Goal: Information Seeking & Learning: Learn about a topic

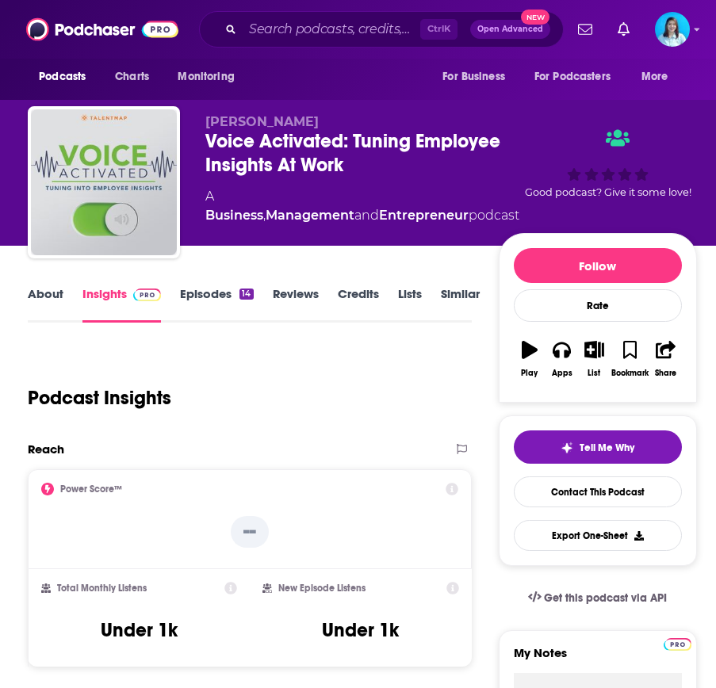
click at [319, 6] on div "Podcasts Charts Monitoring Ctrl K Open Advanced New For Business For Podcasters…" at bounding box center [358, 29] width 716 height 59
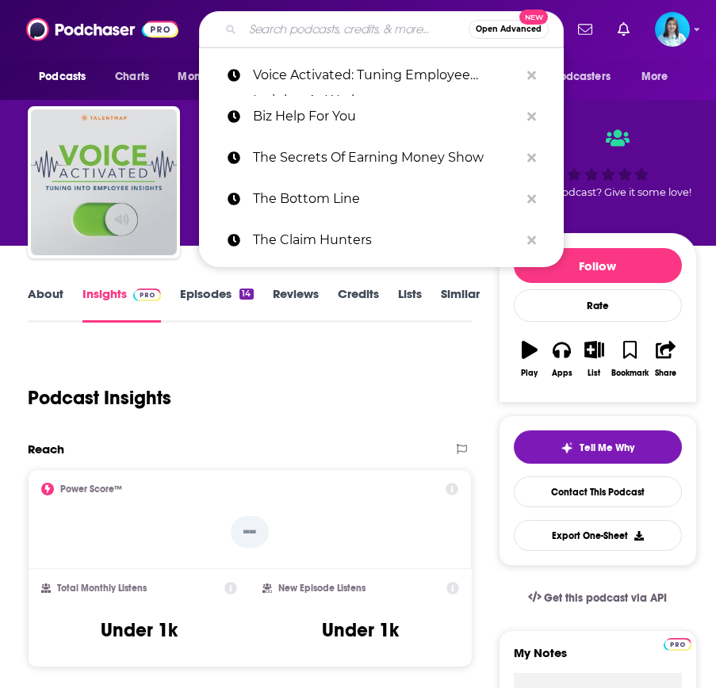
click at [314, 23] on input "Search podcasts, credits, & more..." at bounding box center [356, 29] width 226 height 25
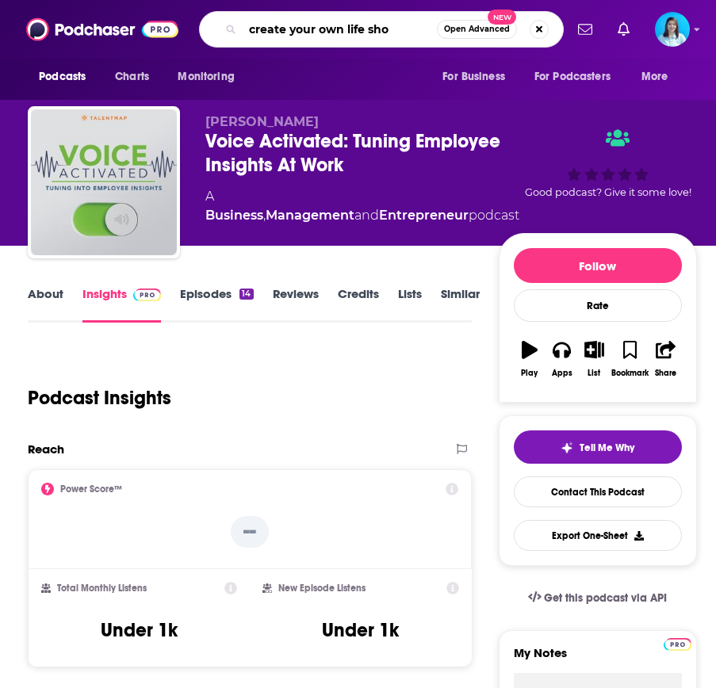
type input "create your own life show"
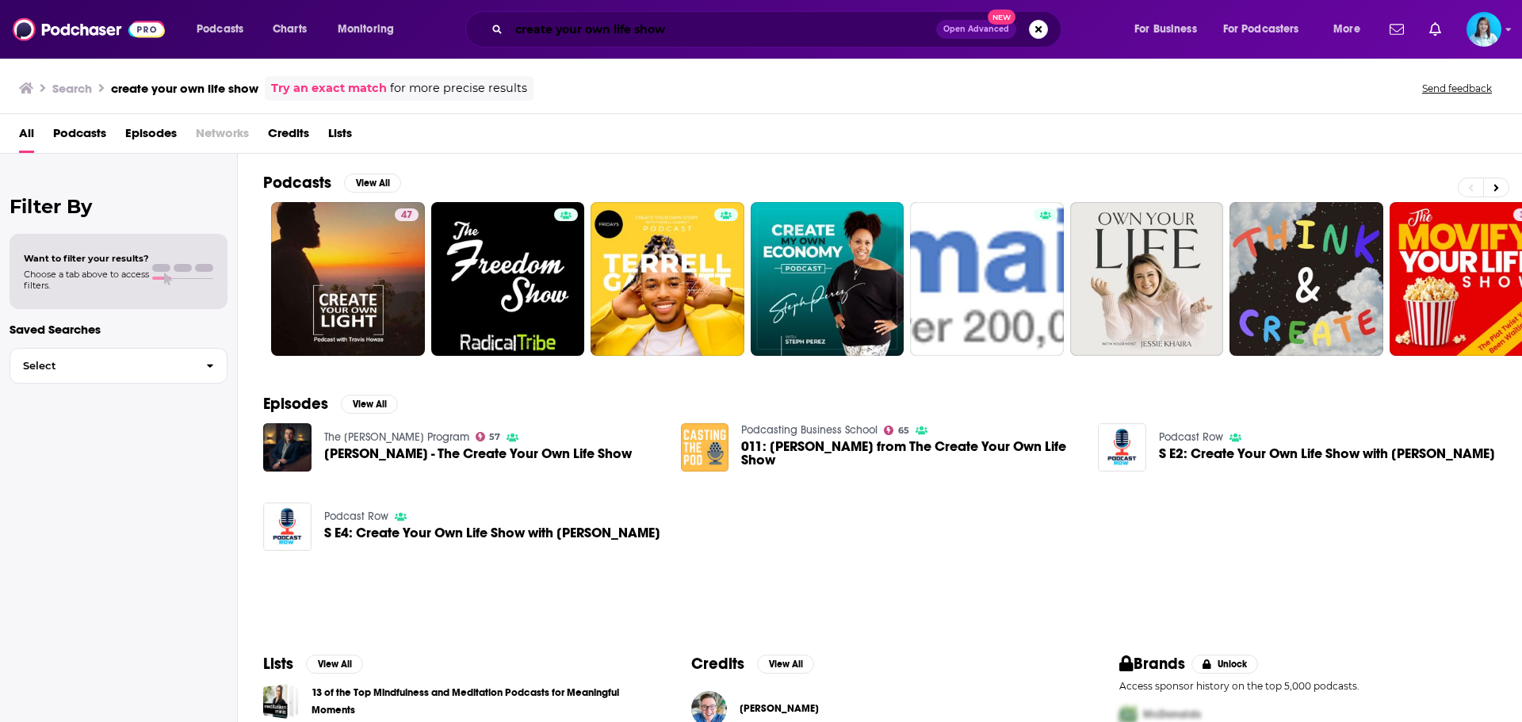
click at [715, 26] on input "create your own life show" at bounding box center [722, 29] width 427 height 25
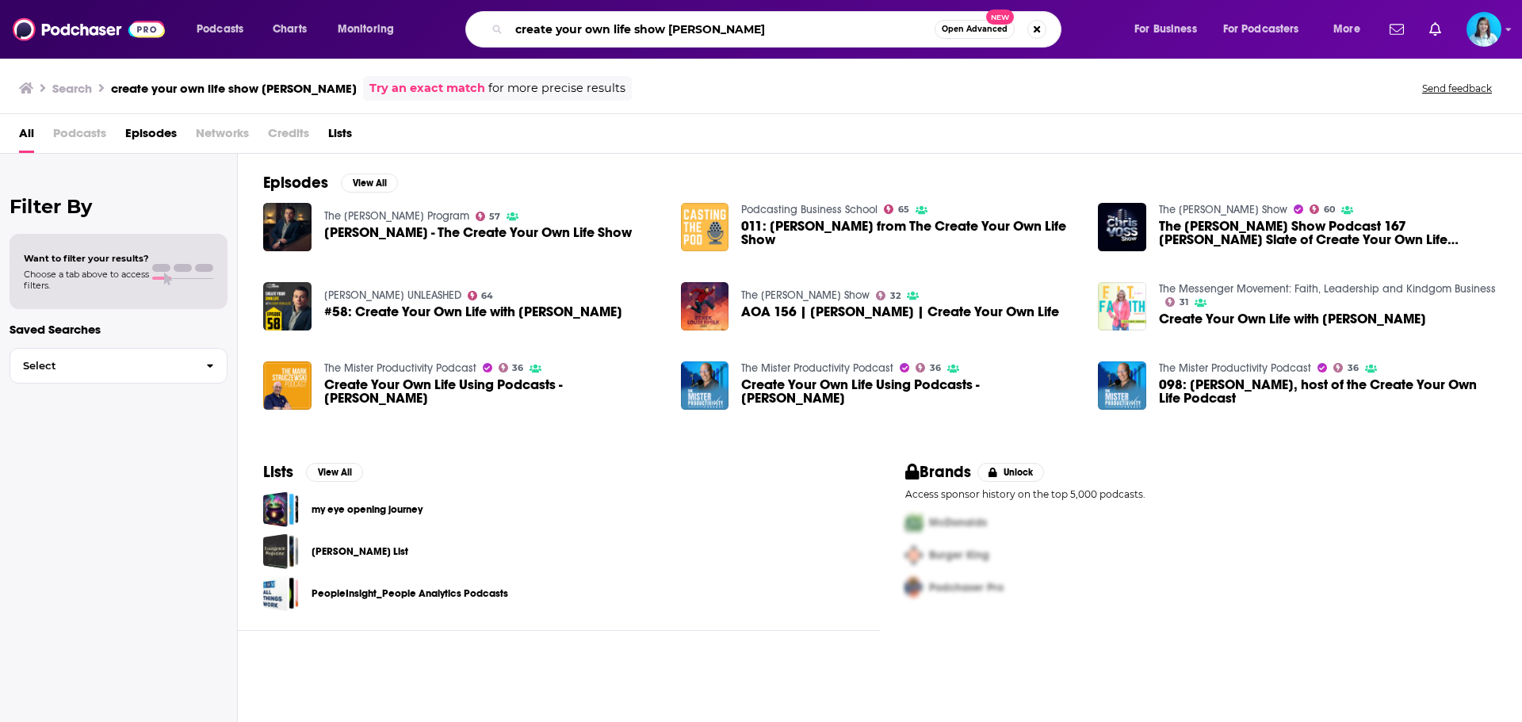
click at [589, 29] on input "create your own life show [PERSON_NAME]" at bounding box center [722, 29] width 426 height 25
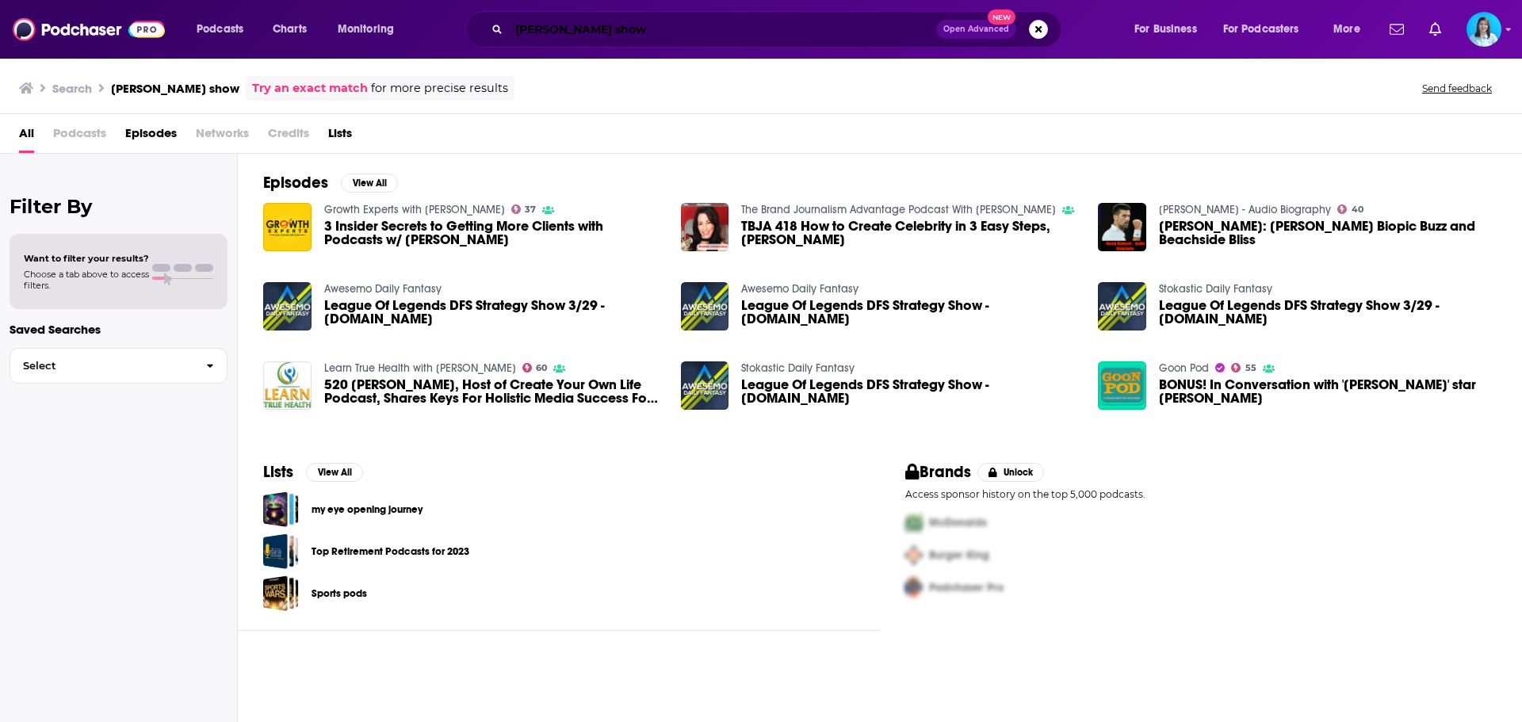
click at [597, 31] on input "[PERSON_NAME] show" at bounding box center [722, 29] width 427 height 25
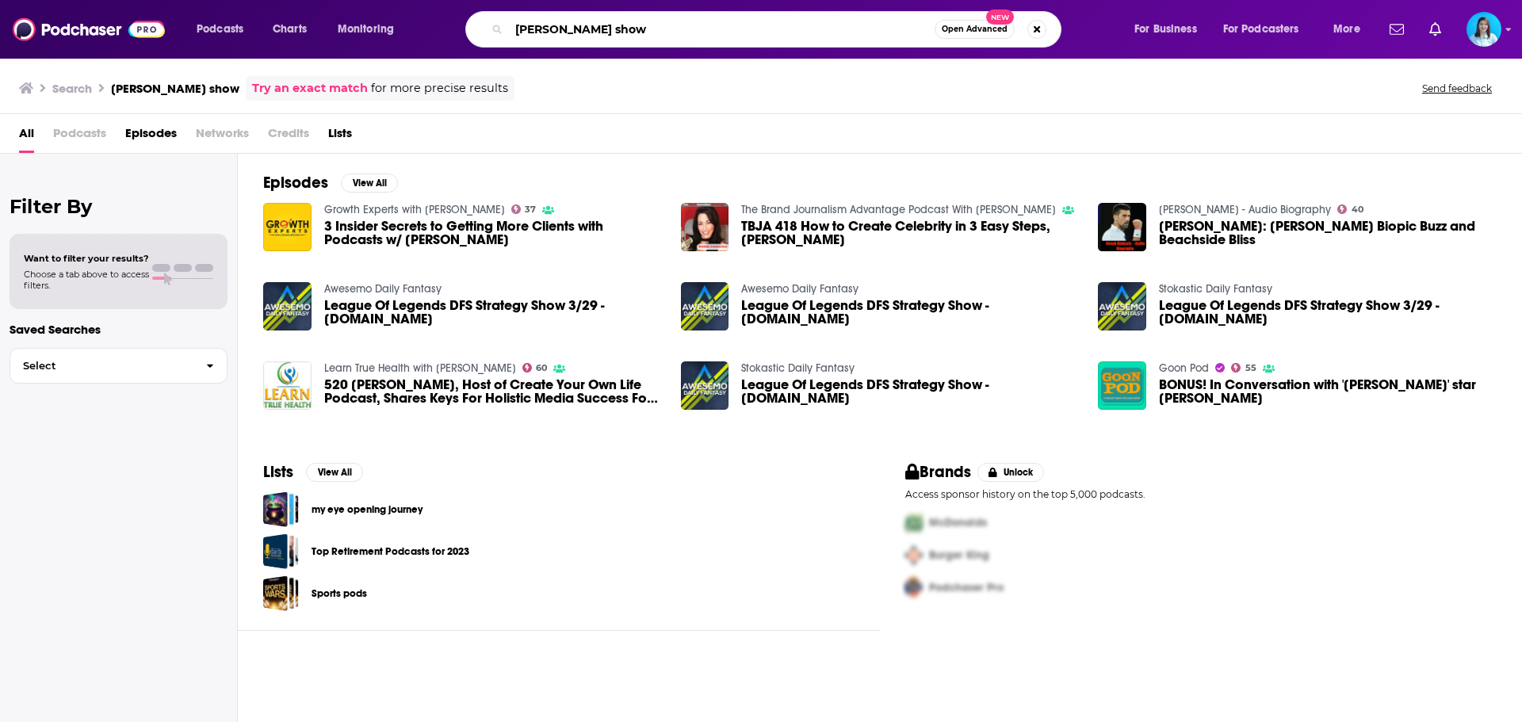
click at [595, 29] on input "[PERSON_NAME] show" at bounding box center [722, 29] width 426 height 25
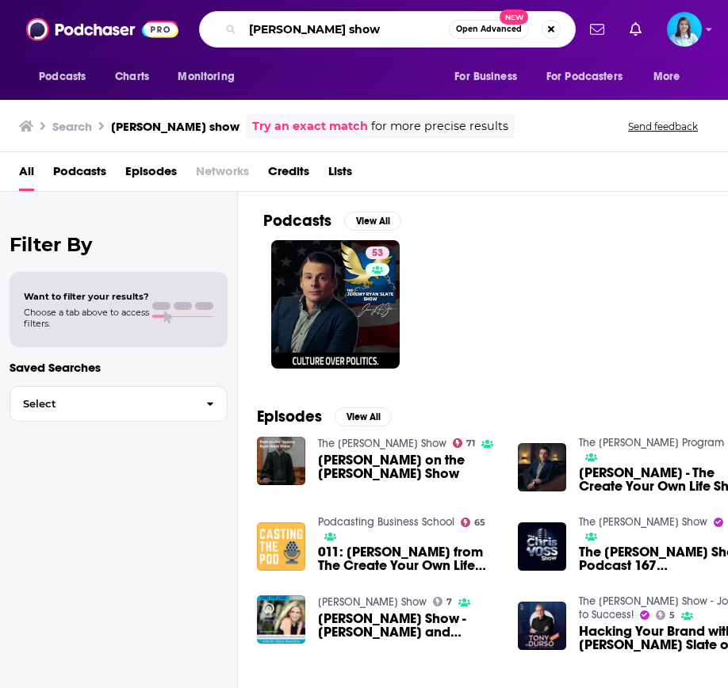
click at [361, 25] on input "[PERSON_NAME] show" at bounding box center [346, 29] width 206 height 25
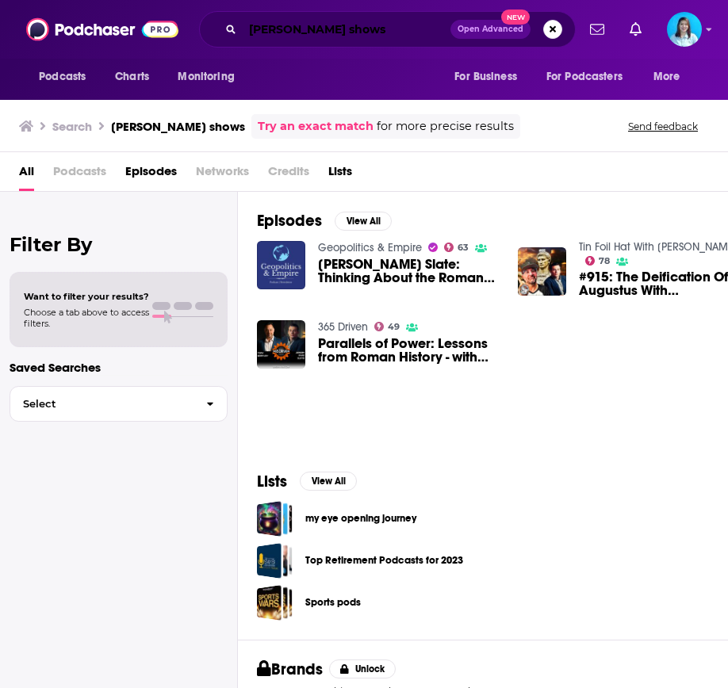
click at [273, 38] on input "[PERSON_NAME] shows" at bounding box center [347, 29] width 208 height 25
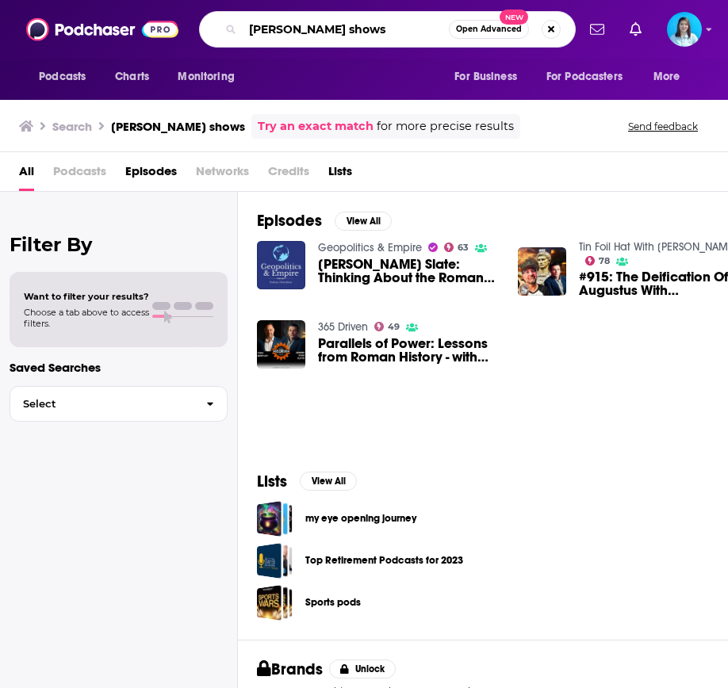
click at [273, 38] on input "[PERSON_NAME] shows" at bounding box center [346, 29] width 206 height 25
click at [270, 32] on input "[PERSON_NAME] shows" at bounding box center [346, 29] width 206 height 25
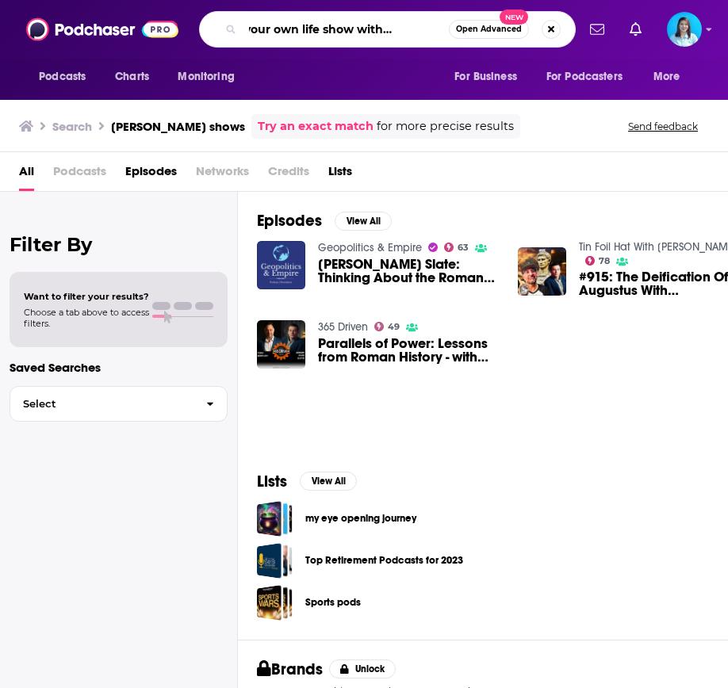
scroll to position [0, 59]
type input "Create your own life show with [PERSON_NAME]"
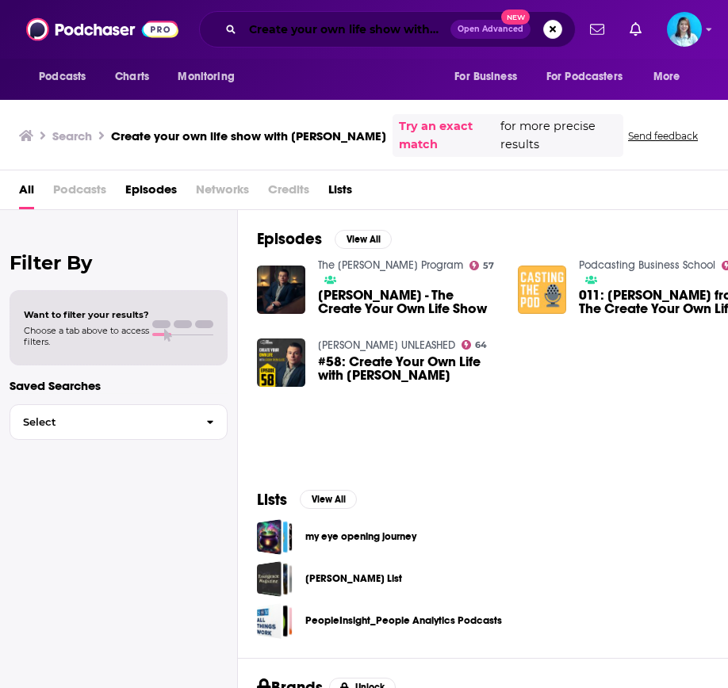
click at [327, 28] on input "Create your own life show with [PERSON_NAME]" at bounding box center [347, 29] width 208 height 25
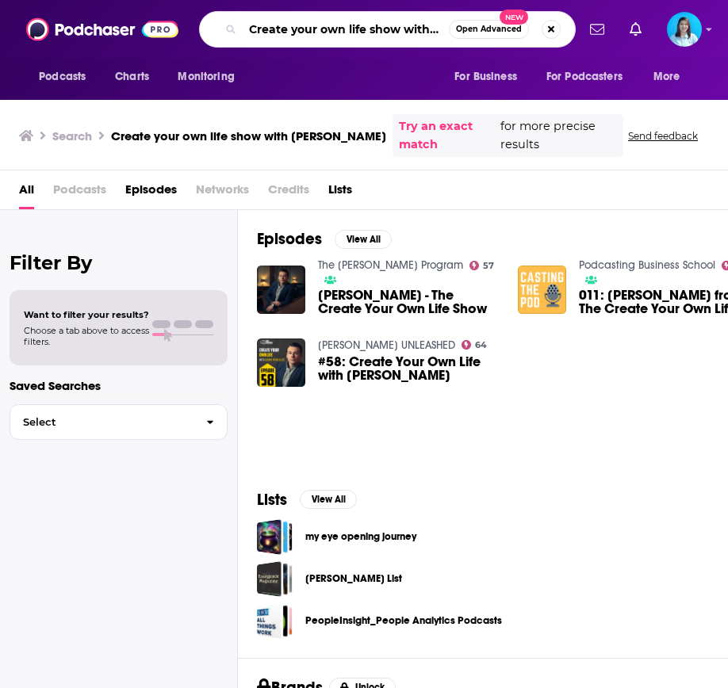
click at [327, 28] on input "Create your own life show with [PERSON_NAME]" at bounding box center [346, 29] width 206 height 25
click at [356, 33] on input "Create your own life show with [PERSON_NAME]" at bounding box center [346, 29] width 206 height 25
click at [410, 24] on input "Create your own life show with [PERSON_NAME]" at bounding box center [346, 29] width 206 height 25
click at [292, 32] on input "Create your own life show with [PERSON_NAME]" at bounding box center [346, 29] width 206 height 25
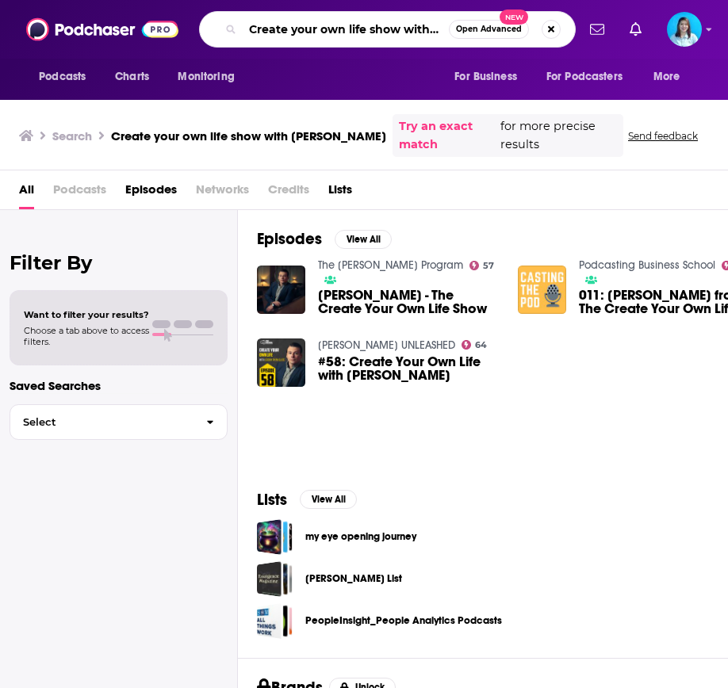
click at [292, 32] on input "Create your own life show with [PERSON_NAME]" at bounding box center [346, 29] width 206 height 25
type input "homeschooling"
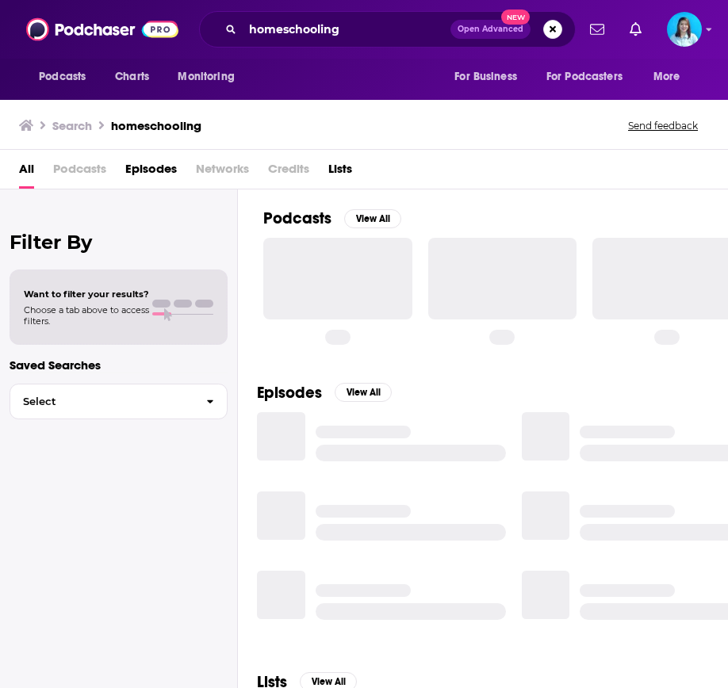
click at [478, 29] on span "Open Advanced" at bounding box center [490, 29] width 66 height 8
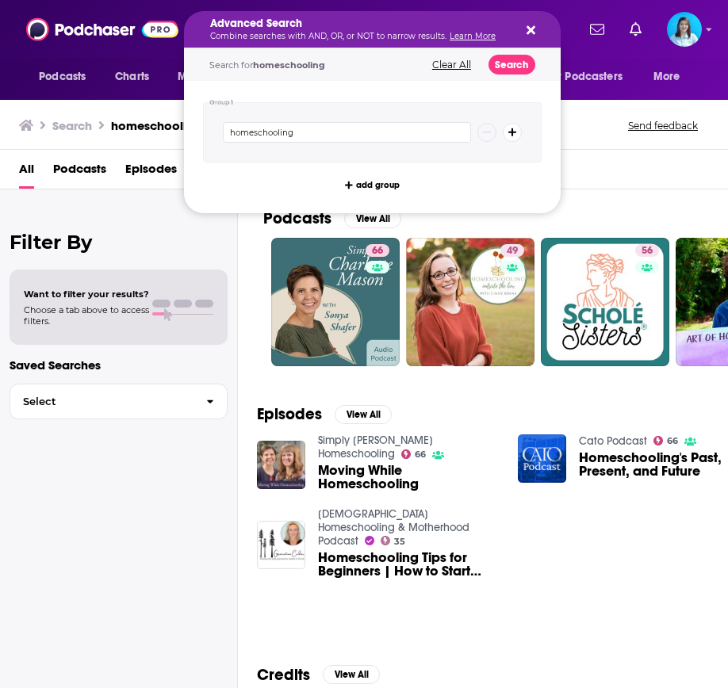
click at [67, 172] on span "Podcasts" at bounding box center [79, 172] width 53 height 32
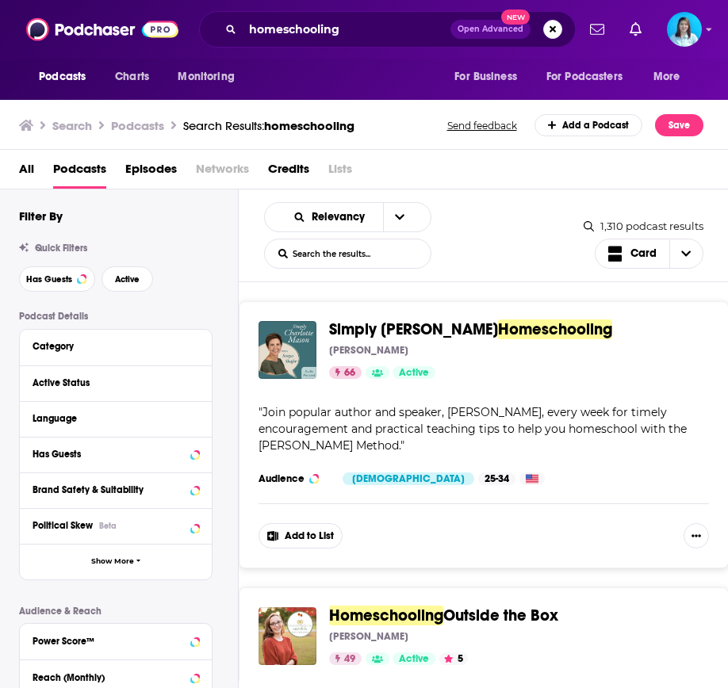
click at [83, 362] on div "Category" at bounding box center [116, 348] width 192 height 36
click at [193, 343] on icon at bounding box center [195, 345] width 8 height 13
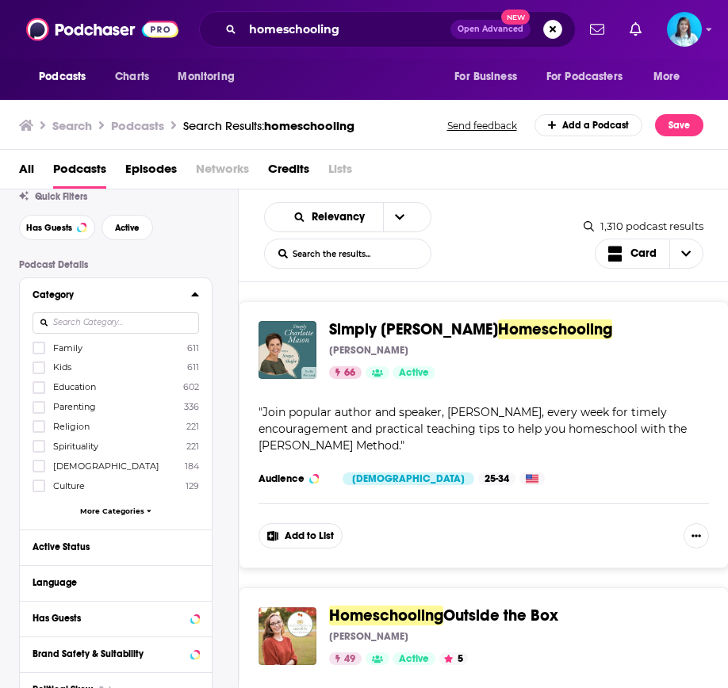
scroll to position [79, 0]
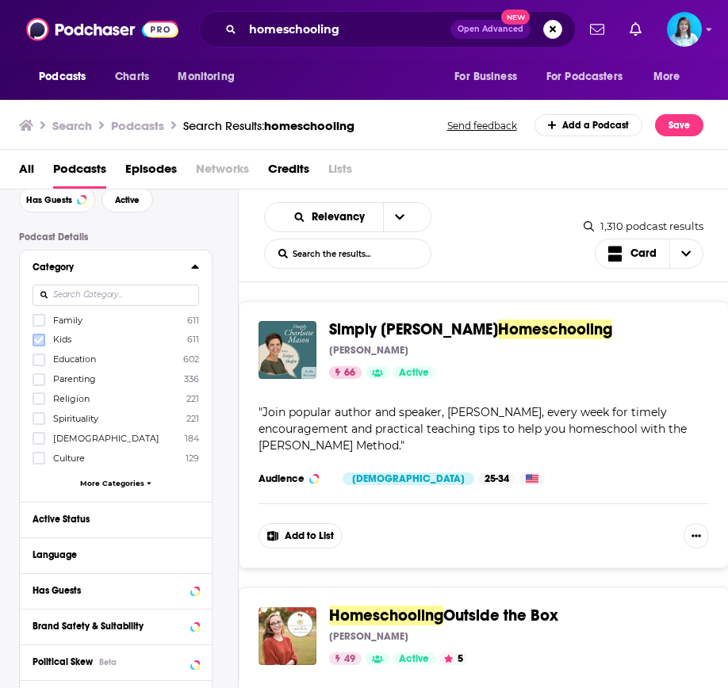
click at [39, 338] on icon at bounding box center [39, 340] width 10 height 10
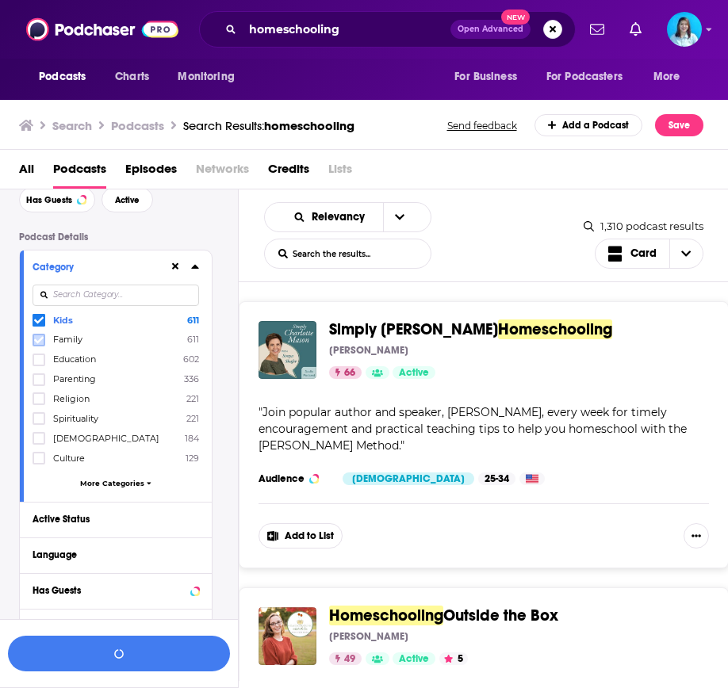
click at [39, 342] on icon at bounding box center [39, 339] width 10 height 7
click at [44, 363] on label at bounding box center [38, 360] width 13 height 13
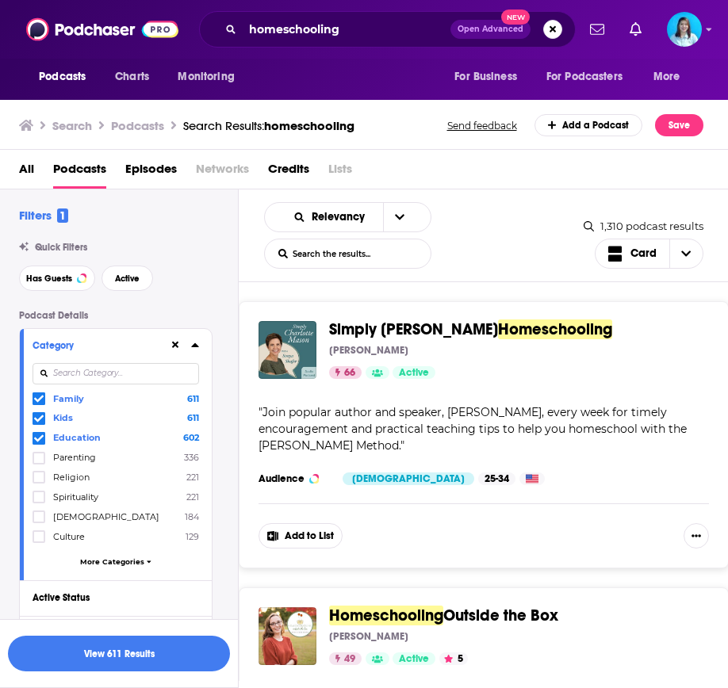
scroll to position [0, 0]
click at [37, 462] on icon at bounding box center [39, 459] width 10 height 10
click at [36, 396] on icon at bounding box center [39, 400] width 10 height 10
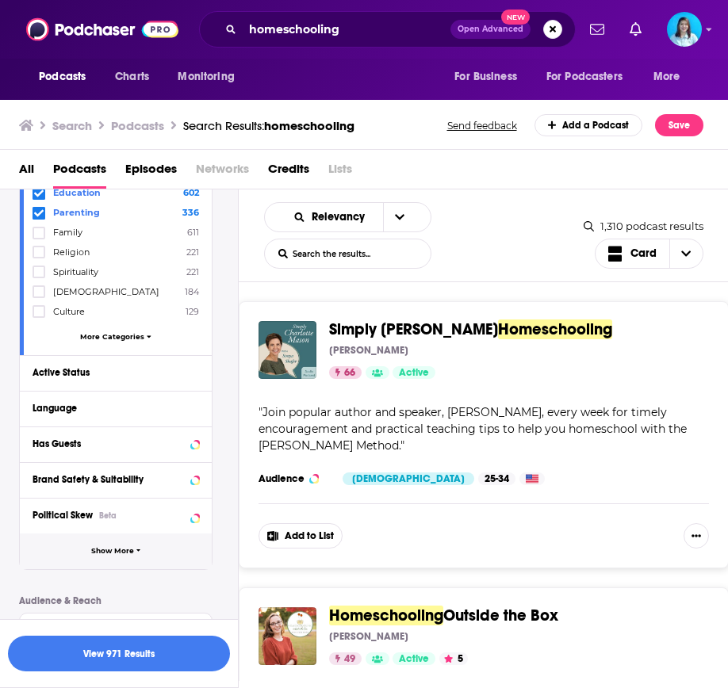
scroll to position [238, 0]
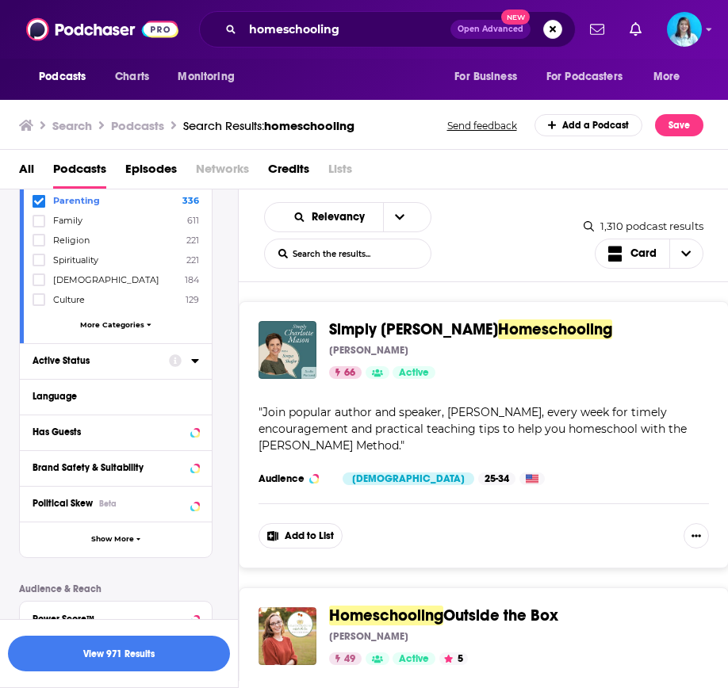
click at [190, 365] on div at bounding box center [184, 360] width 30 height 20
click at [193, 358] on icon at bounding box center [195, 360] width 8 height 13
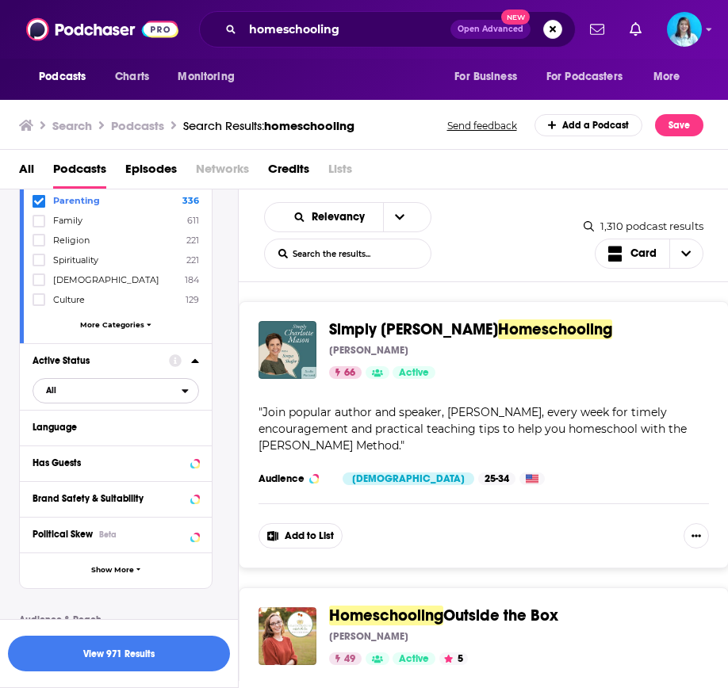
click at [94, 382] on span "All" at bounding box center [107, 390] width 148 height 21
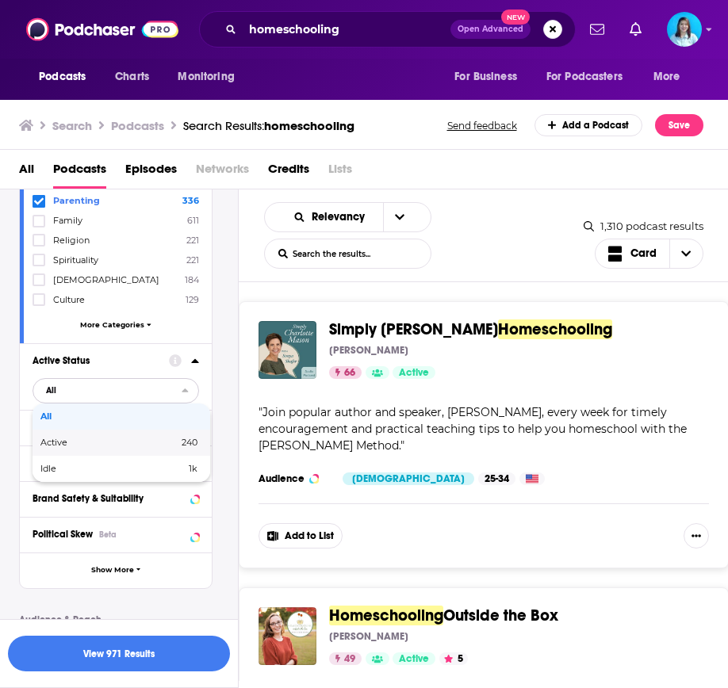
click at [66, 441] on span "Active" at bounding box center [81, 442] width 82 height 9
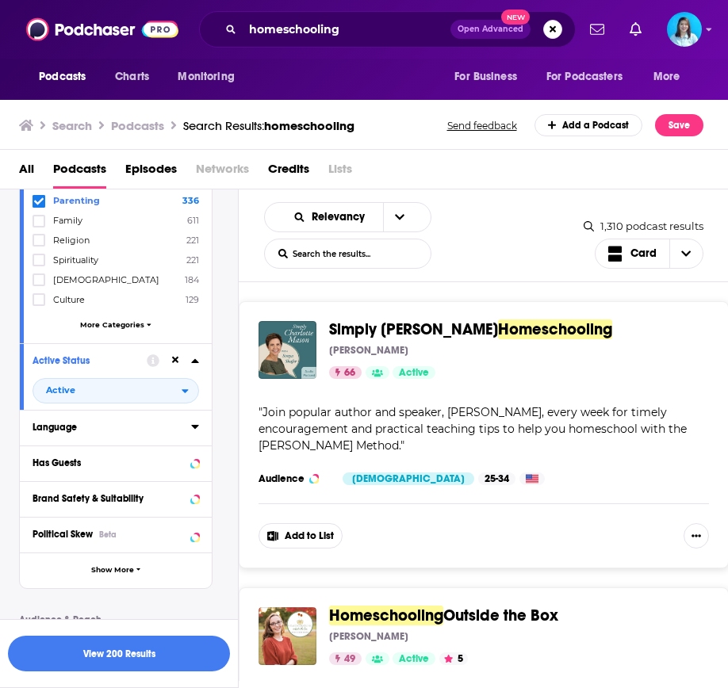
click at [193, 429] on icon at bounding box center [195, 426] width 8 height 13
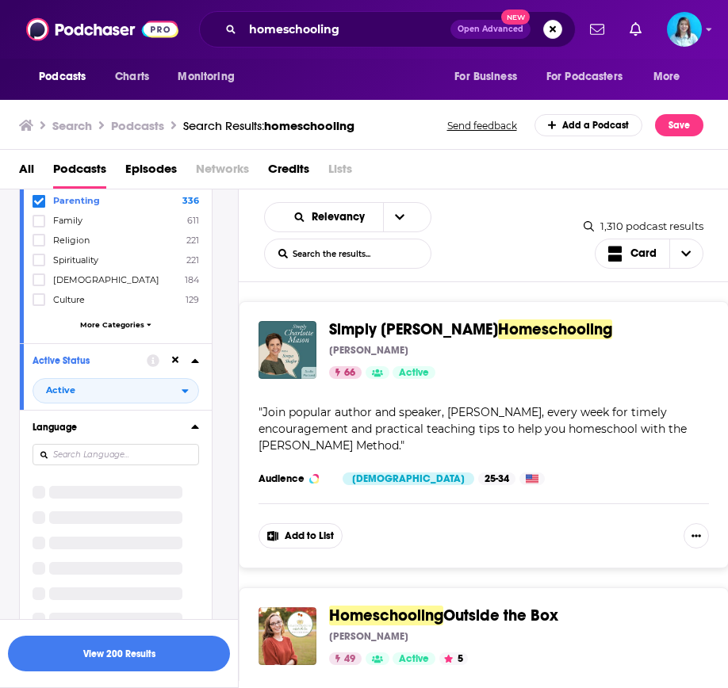
click at [195, 427] on icon at bounding box center [194, 427] width 7 height 4
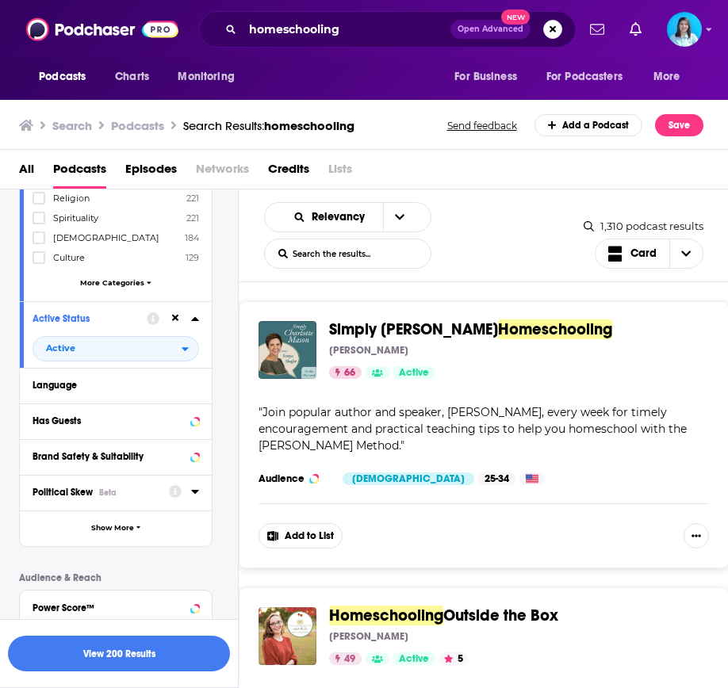
scroll to position [317, 0]
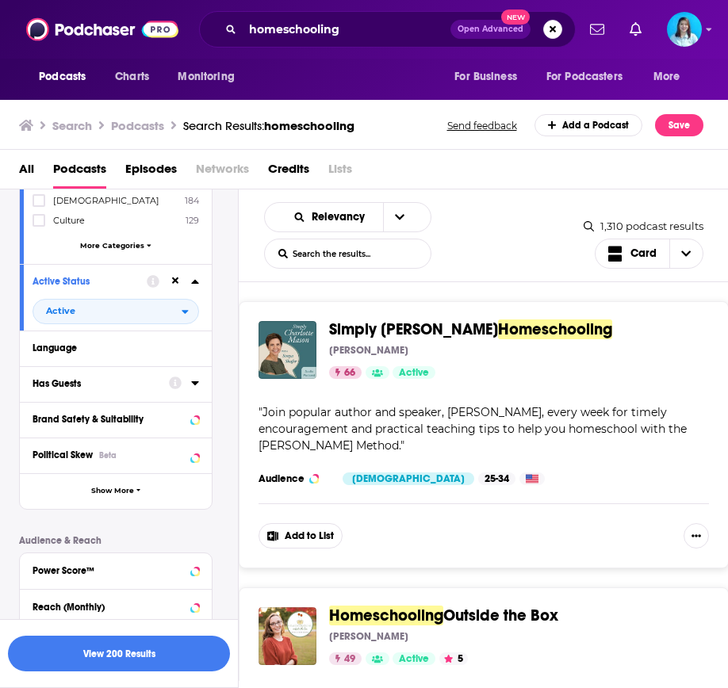
click at [191, 385] on icon at bounding box center [195, 382] width 8 height 13
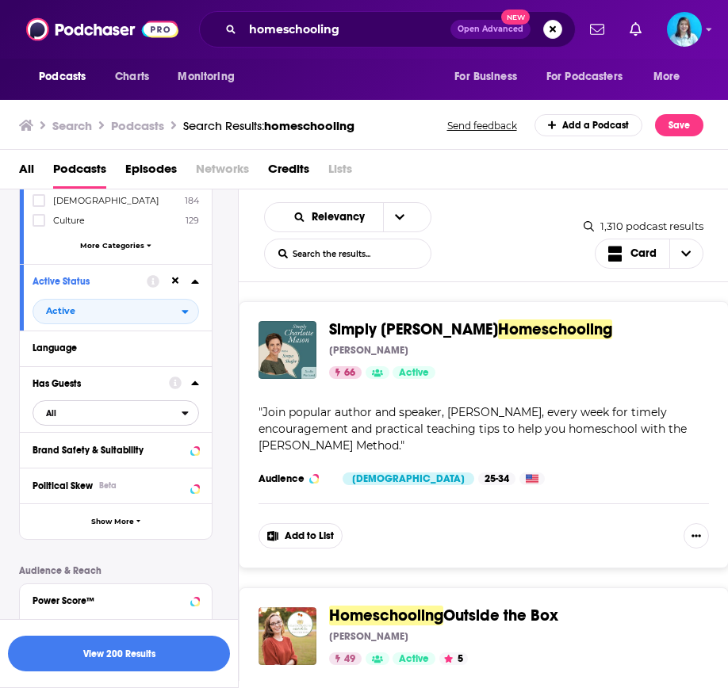
click at [185, 416] on icon "open menu" at bounding box center [185, 412] width 7 height 11
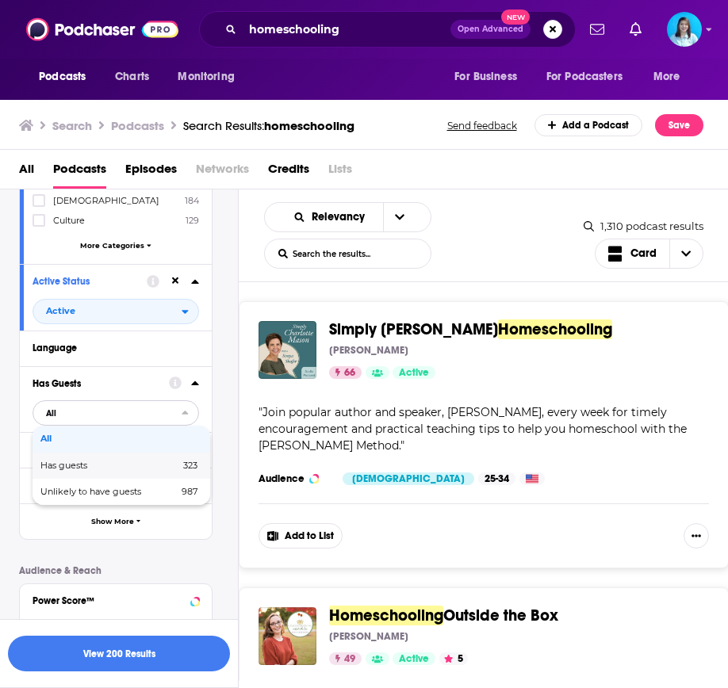
click at [86, 467] on span "Has guests" at bounding box center [86, 465] width 93 height 9
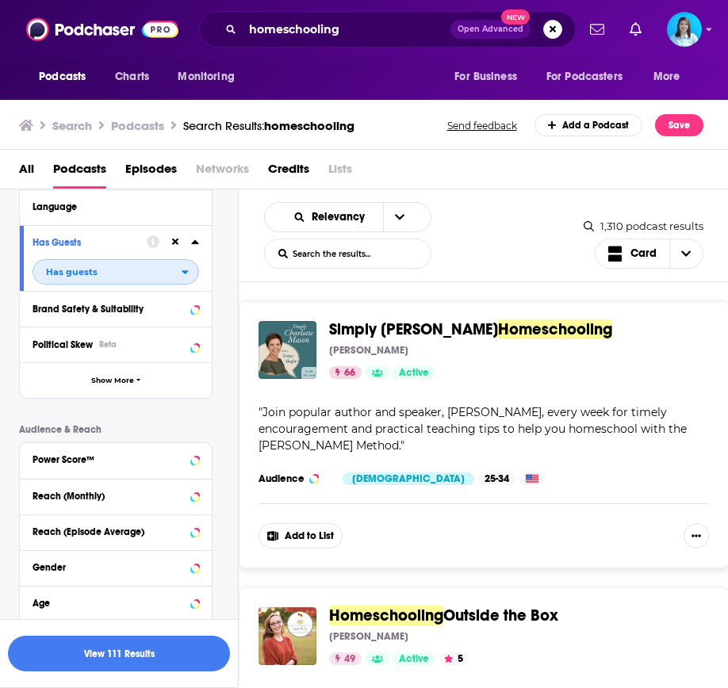
scroll to position [555, 0]
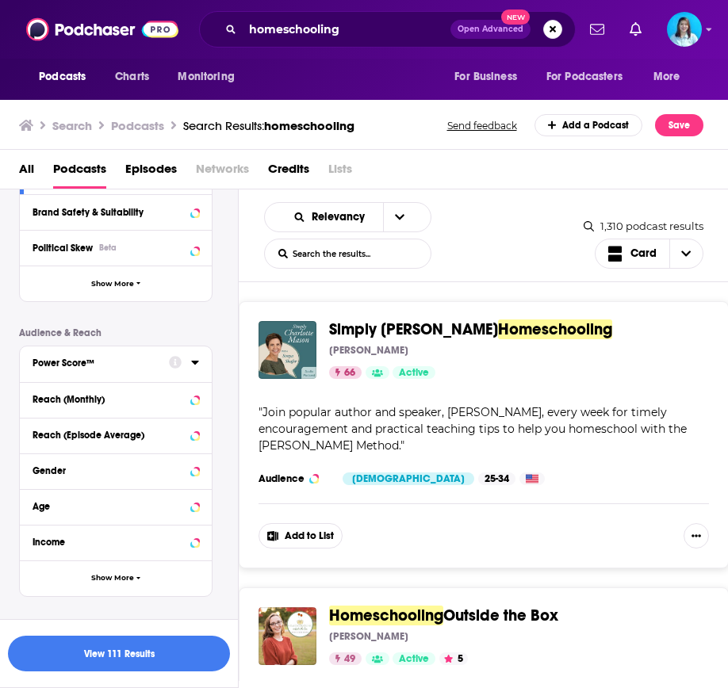
click at [193, 366] on icon at bounding box center [195, 362] width 8 height 13
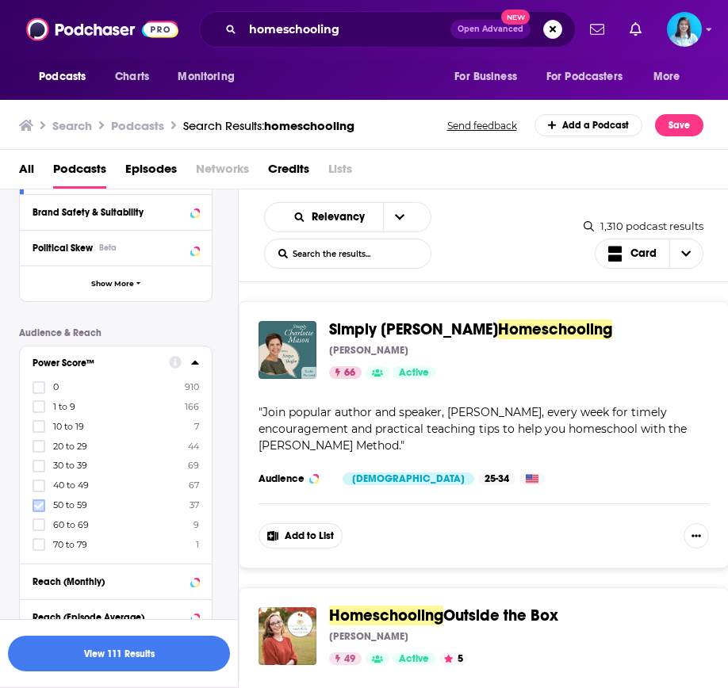
click at [44, 504] on label at bounding box center [38, 505] width 13 height 13
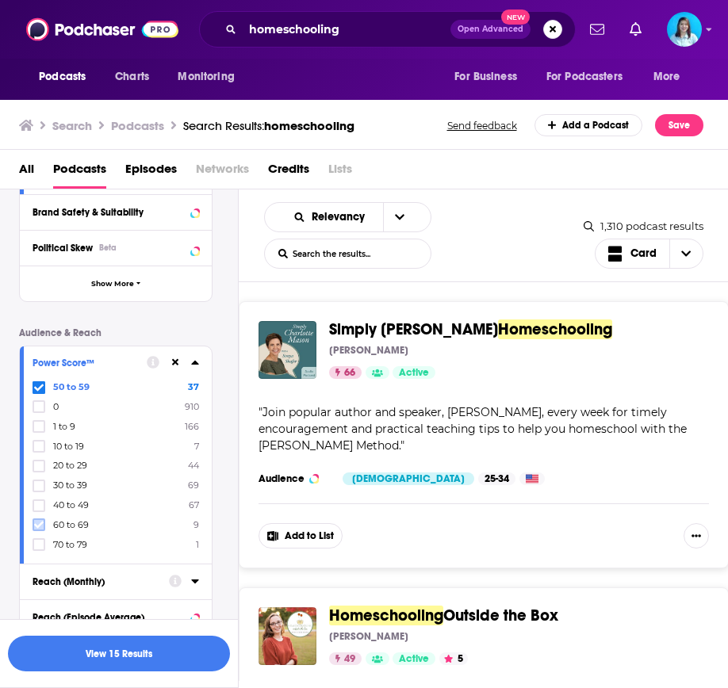
click at [36, 524] on icon at bounding box center [39, 525] width 10 height 10
click at [37, 545] on icon at bounding box center [39, 545] width 10 height 10
click at [106, 649] on button "View 20 Results" at bounding box center [119, 654] width 222 height 36
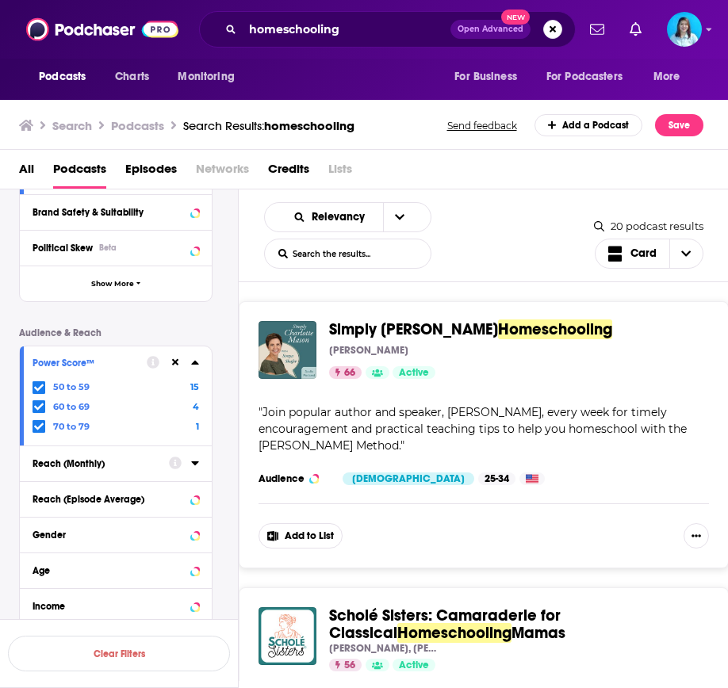
click at [193, 463] on icon at bounding box center [194, 463] width 7 height 4
click at [193, 463] on icon at bounding box center [195, 463] width 8 height 13
click at [196, 462] on icon at bounding box center [194, 463] width 7 height 4
click at [73, 499] on input "number" at bounding box center [71, 491] width 79 height 25
click at [193, 464] on icon at bounding box center [194, 463] width 7 height 4
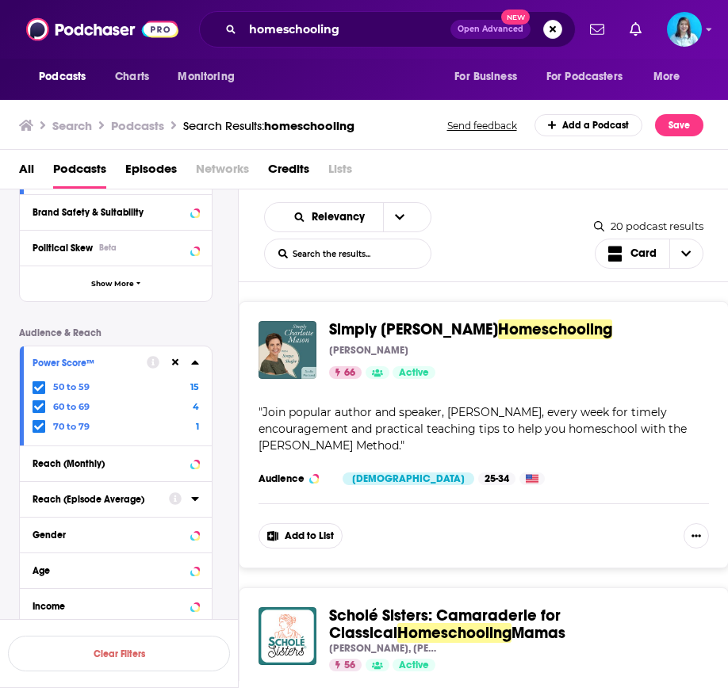
click at [193, 500] on icon at bounding box center [195, 498] width 8 height 13
click at [75, 531] on input "number" at bounding box center [71, 526] width 79 height 25
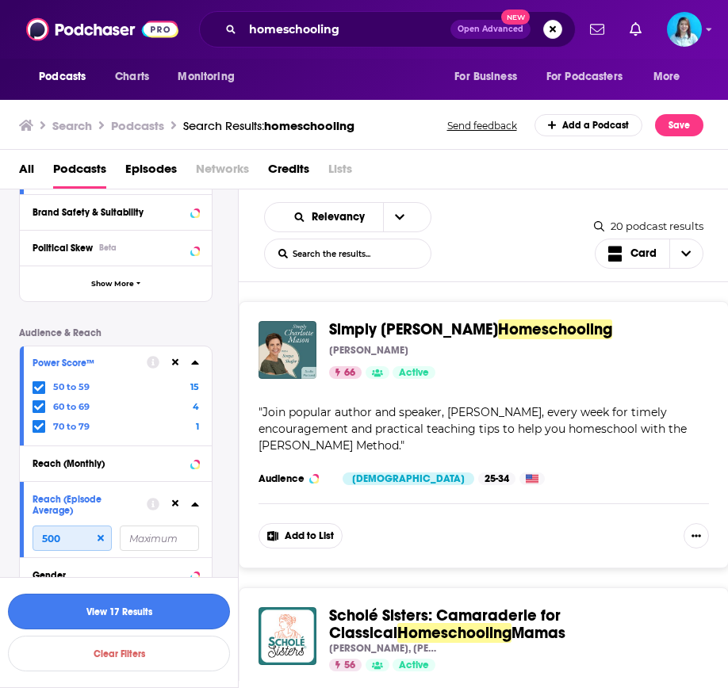
type input "500"
click at [124, 614] on button "View 17 Results" at bounding box center [119, 612] width 222 height 36
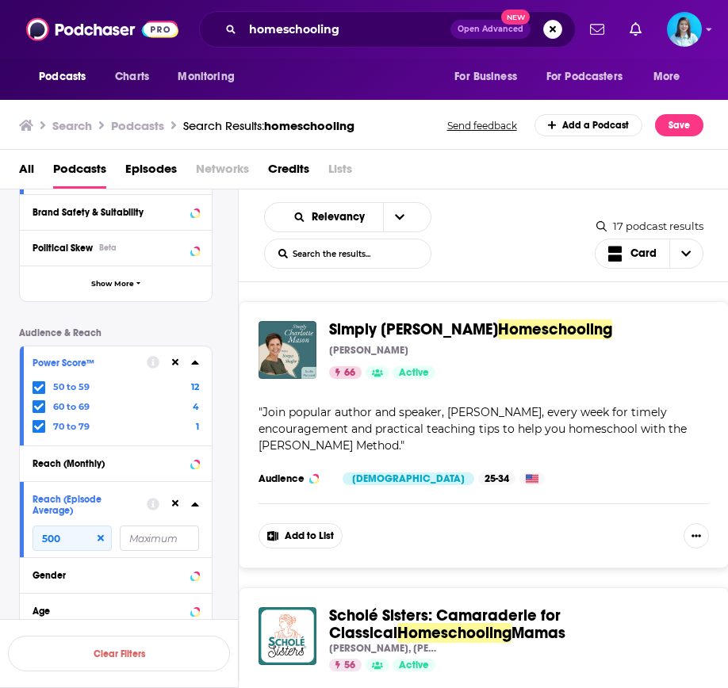
click at [176, 364] on icon at bounding box center [175, 362] width 7 height 7
